Goal: Use online tool/utility: Utilize a website feature to perform a specific function

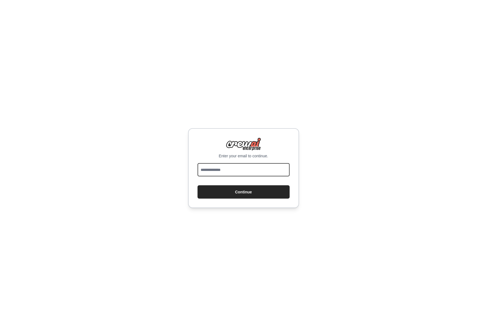
click at [233, 170] on input "email" at bounding box center [244, 169] width 92 height 13
type input "**********"
drag, startPoint x: 235, startPoint y: 190, endPoint x: 239, endPoint y: 185, distance: 6.9
click at [235, 190] on button "Continue" at bounding box center [244, 192] width 92 height 13
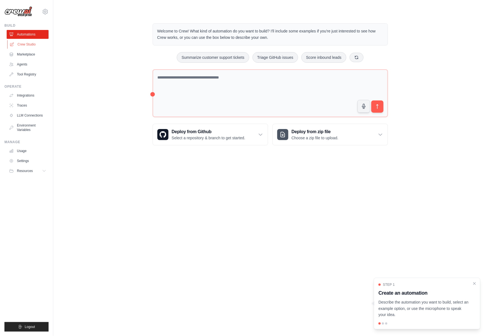
click at [20, 43] on link "Crew Studio" at bounding box center [28, 44] width 42 height 9
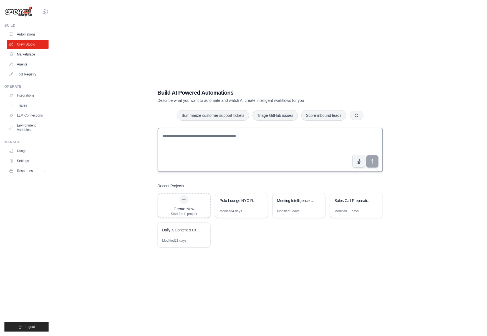
scroll to position [11, 0]
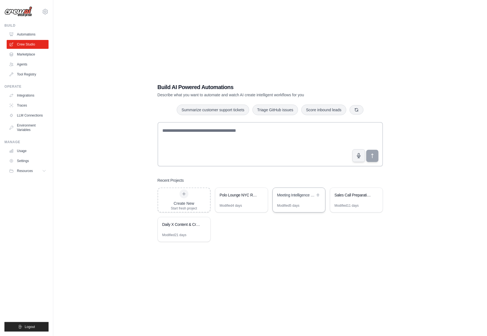
click at [292, 201] on div "Meeting Intelligence Prep" at bounding box center [299, 196] width 52 height 16
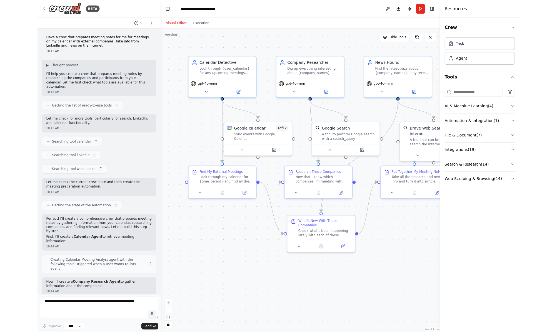
scroll to position [1262, 0]
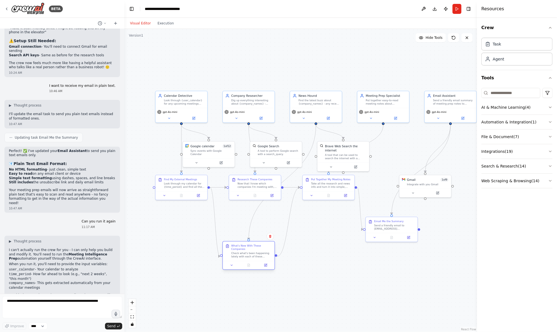
drag, startPoint x: 250, startPoint y: 227, endPoint x: 243, endPoint y: 258, distance: 31.6
click at [243, 258] on div "Check what's been happening lately with each of these companies. Any big announ…" at bounding box center [251, 255] width 41 height 7
click at [347, 196] on button at bounding box center [345, 194] width 14 height 5
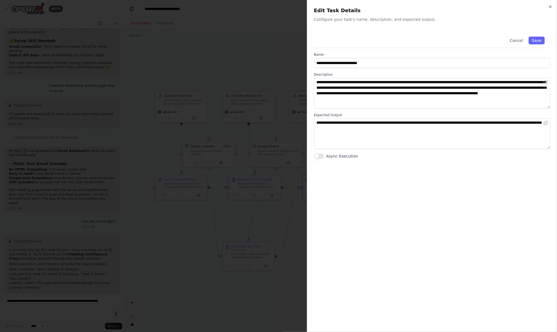
click at [487, 5] on div "**********" at bounding box center [432, 166] width 250 height 332
click at [487, 7] on icon "button" at bounding box center [550, 6] width 4 height 4
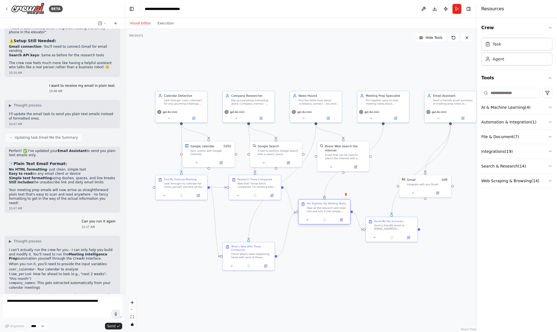
drag, startPoint x: 323, startPoint y: 189, endPoint x: 317, endPoint y: 213, distance: 25.3
click at [318, 213] on div "Put Together My Meeting Notes Take all the research and news info and turn it i…" at bounding box center [325, 208] width 52 height 16
drag, startPoint x: 177, startPoint y: 113, endPoint x: 178, endPoint y: 95, distance: 18.1
click at [178, 95] on div "gpt-4o-mini" at bounding box center [181, 94] width 48 height 4
